Goal: Information Seeking & Learning: Understand process/instructions

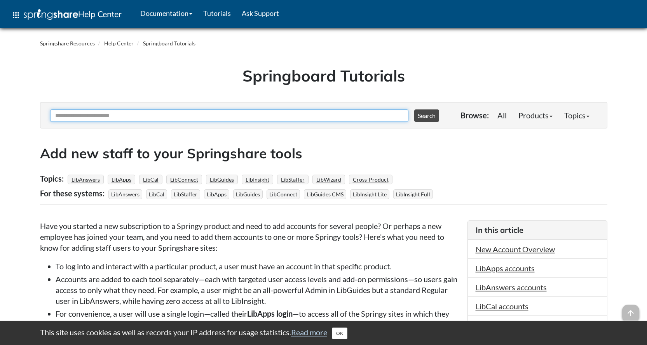
click at [86, 118] on input "Ask Another Question" at bounding box center [229, 116] width 358 height 12
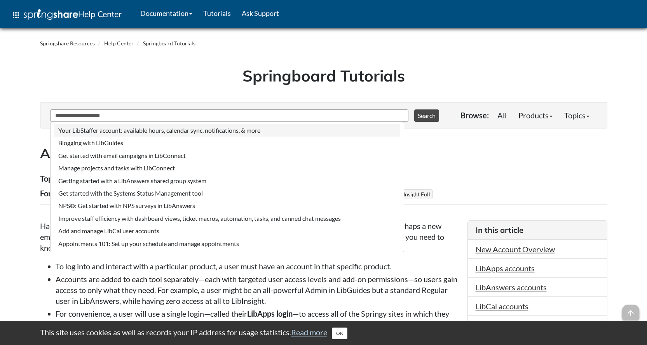
click at [147, 132] on li "Your LibStaffer account: available hours, calendar sync, notifications, & more" at bounding box center [226, 130] width 345 height 12
type input "**********"
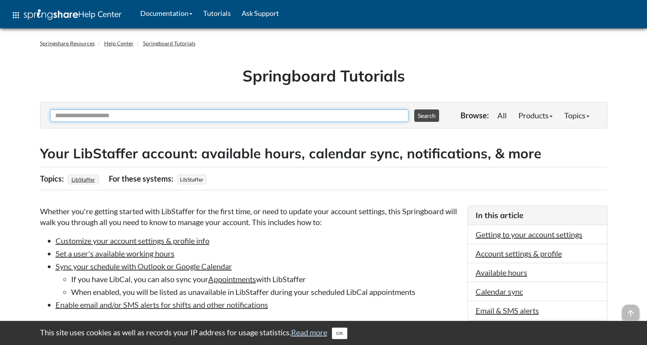
click at [146, 115] on input "Ask Another Question" at bounding box center [229, 116] width 358 height 12
type input "**********"
click at [414, 110] on button "Search" at bounding box center [426, 116] width 25 height 12
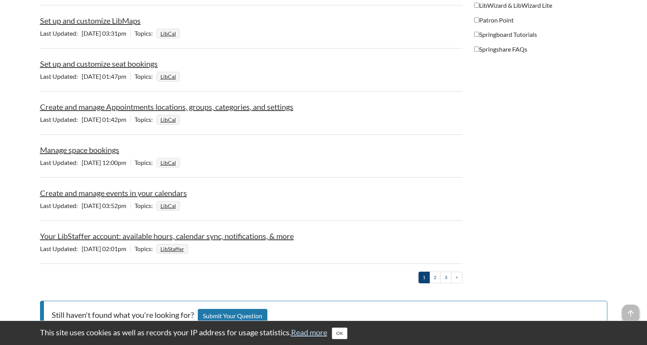
scroll to position [855, 0]
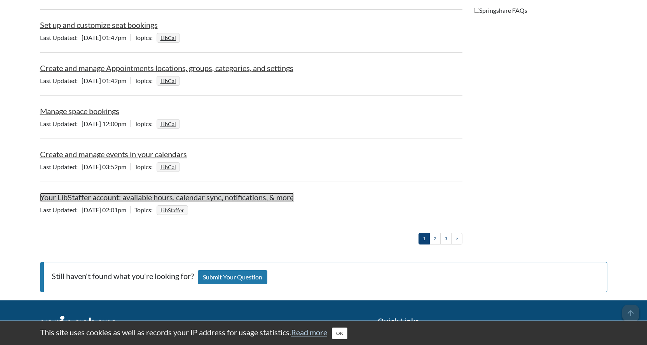
click at [183, 196] on link "Your LibStaffer account: available hours, calendar sync, notifications, & more" at bounding box center [167, 197] width 254 height 9
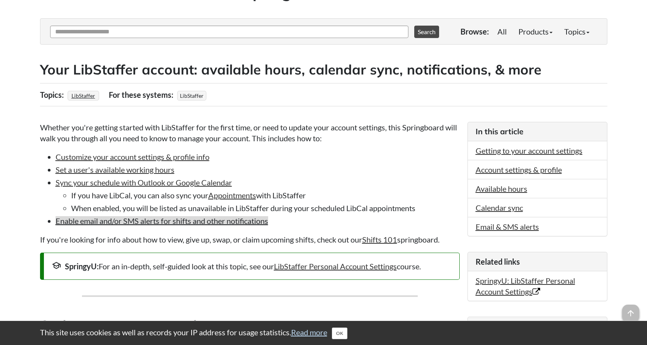
scroll to position [117, 0]
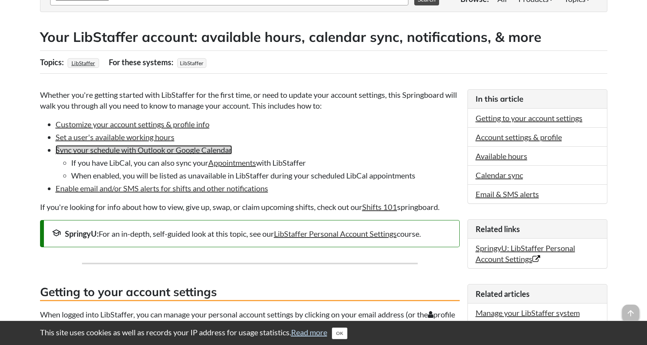
click at [192, 153] on link "Sync your schedule with Outlook or Google Calendar" at bounding box center [144, 149] width 176 height 9
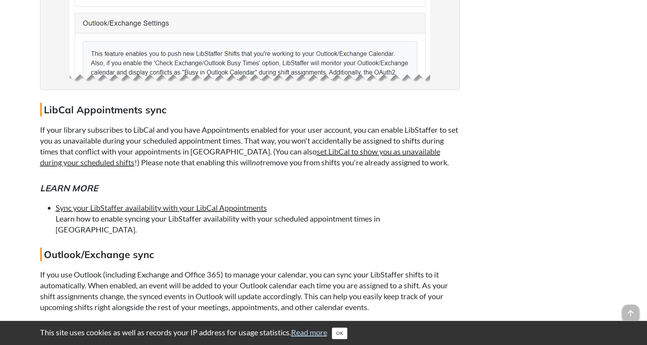
scroll to position [2340, 0]
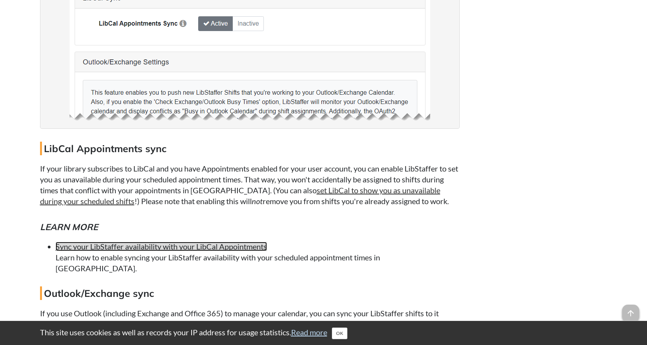
click at [217, 248] on link "Sync your LibStaffer availability with your LibCal Appointments" at bounding box center [161, 246] width 211 height 9
